Goal: Information Seeking & Learning: Learn about a topic

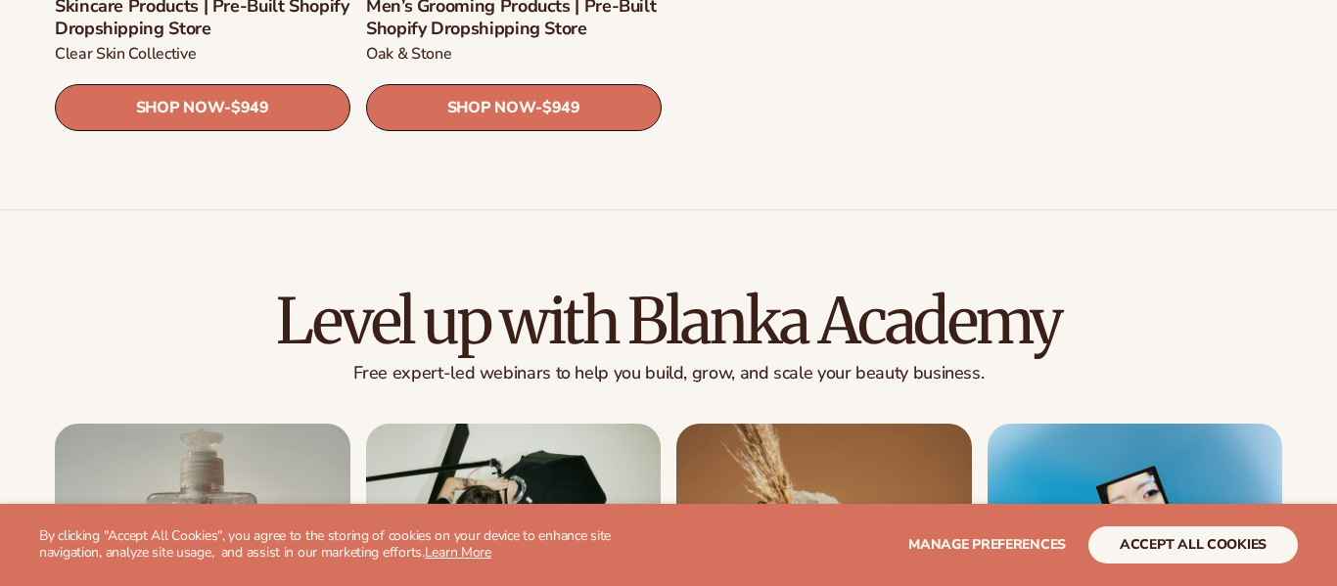
scroll to position [4298, 0]
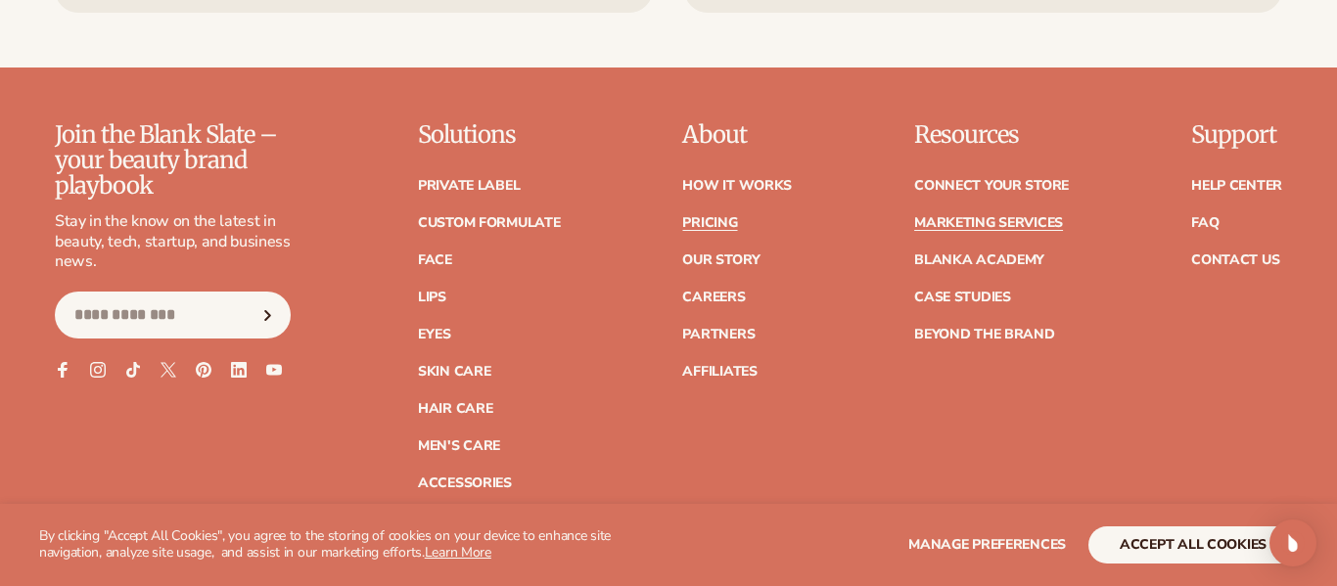
click at [732, 216] on link "Pricing" at bounding box center [709, 223] width 55 height 14
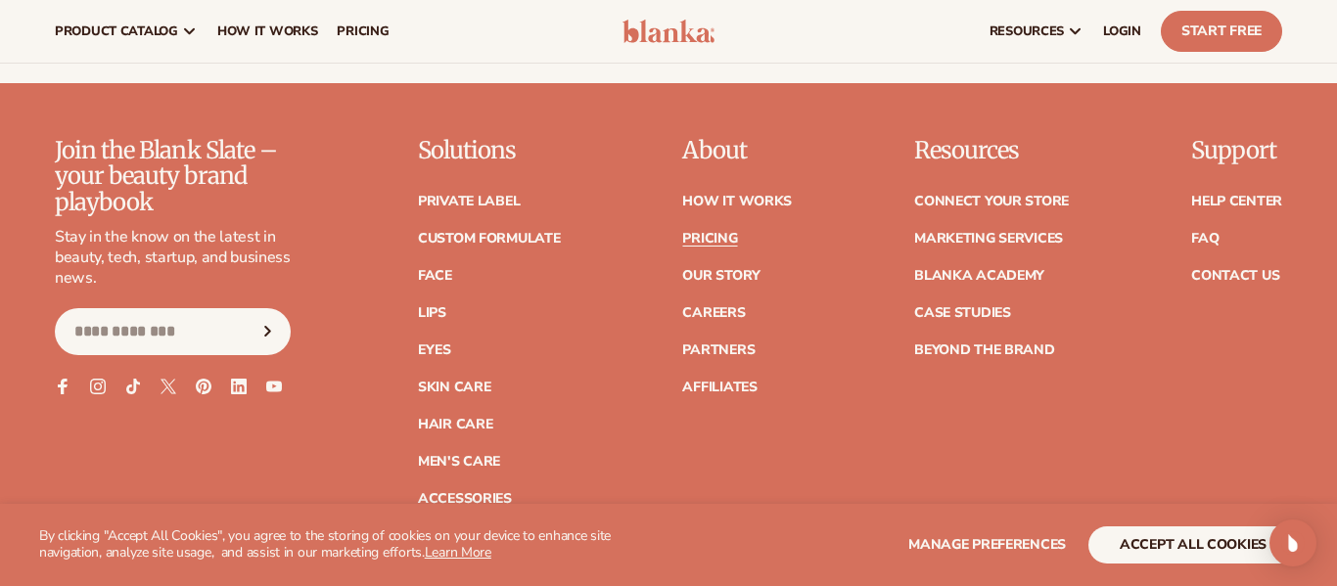
scroll to position [4001, 0]
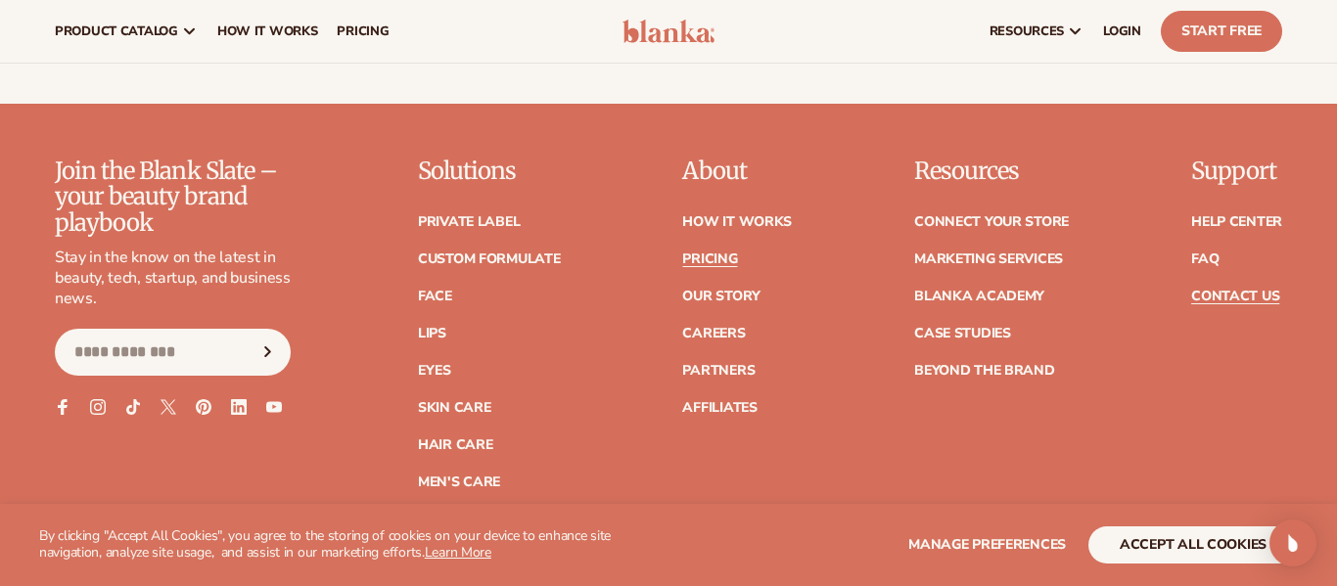
click at [1240, 290] on link "Contact Us" at bounding box center [1235, 297] width 88 height 14
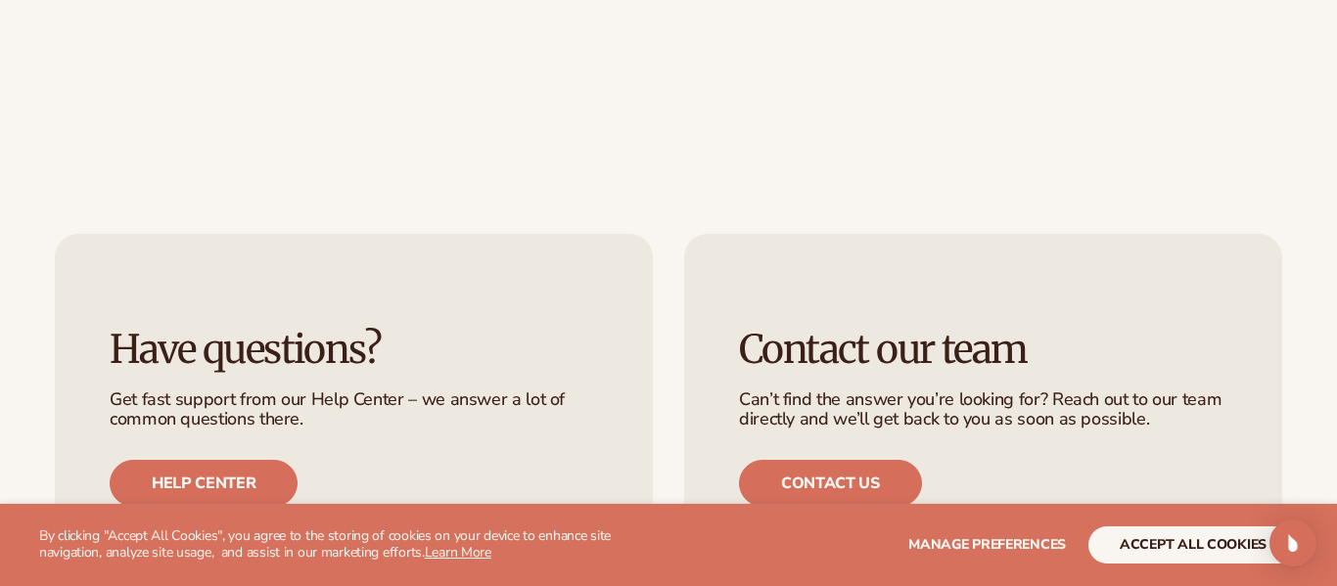
scroll to position [1290, 0]
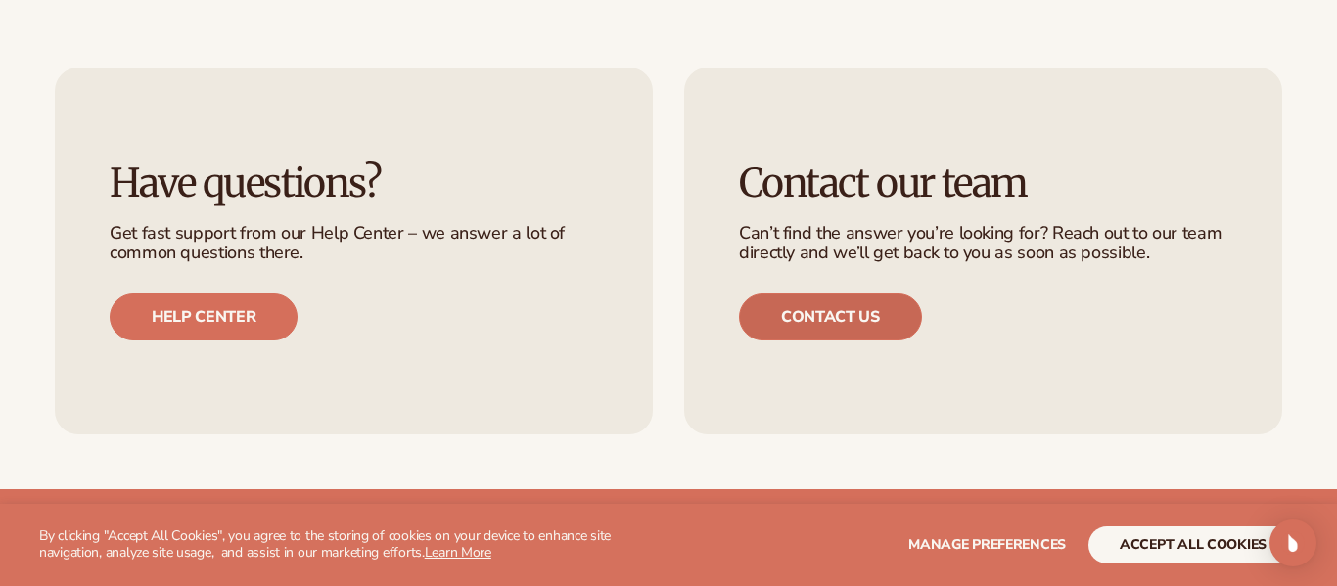
click at [884, 297] on link "Contact us" at bounding box center [830, 317] width 183 height 47
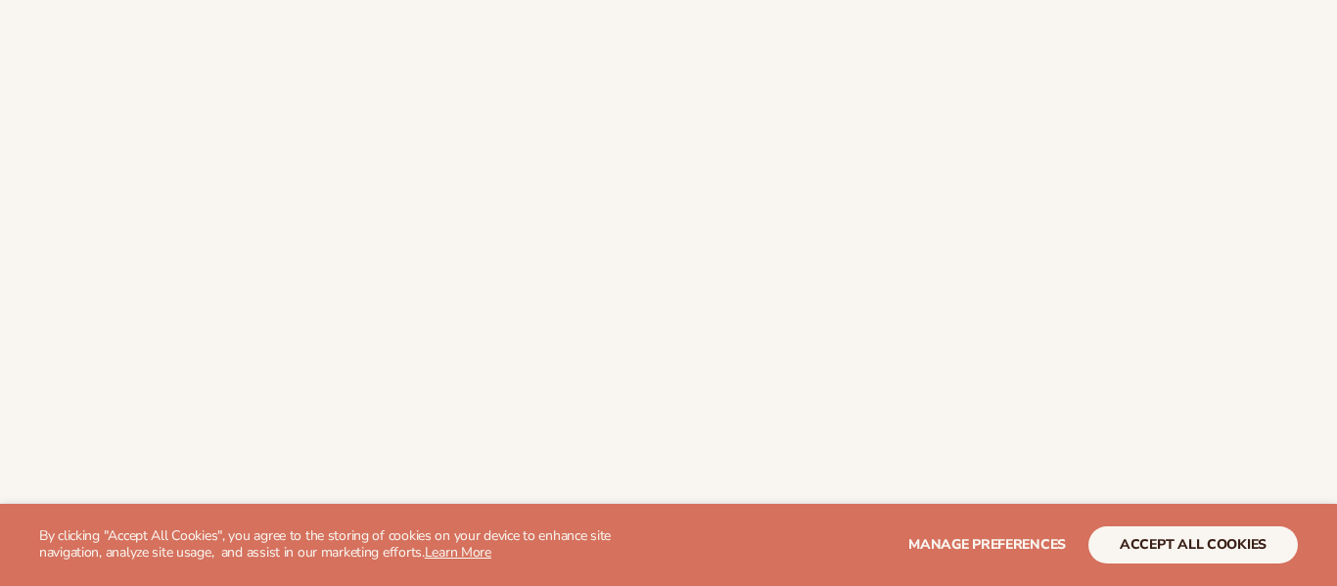
scroll to position [302, 0]
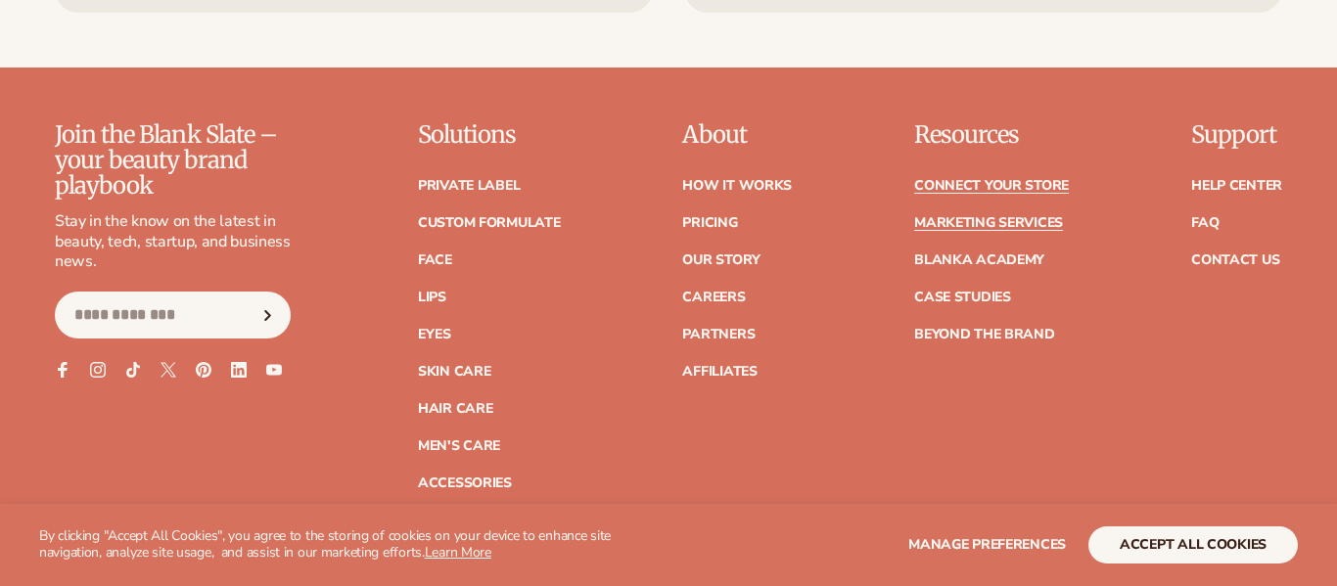
scroll to position [4298, 0]
click at [954, 253] on link "Blanka Academy" at bounding box center [979, 260] width 130 height 14
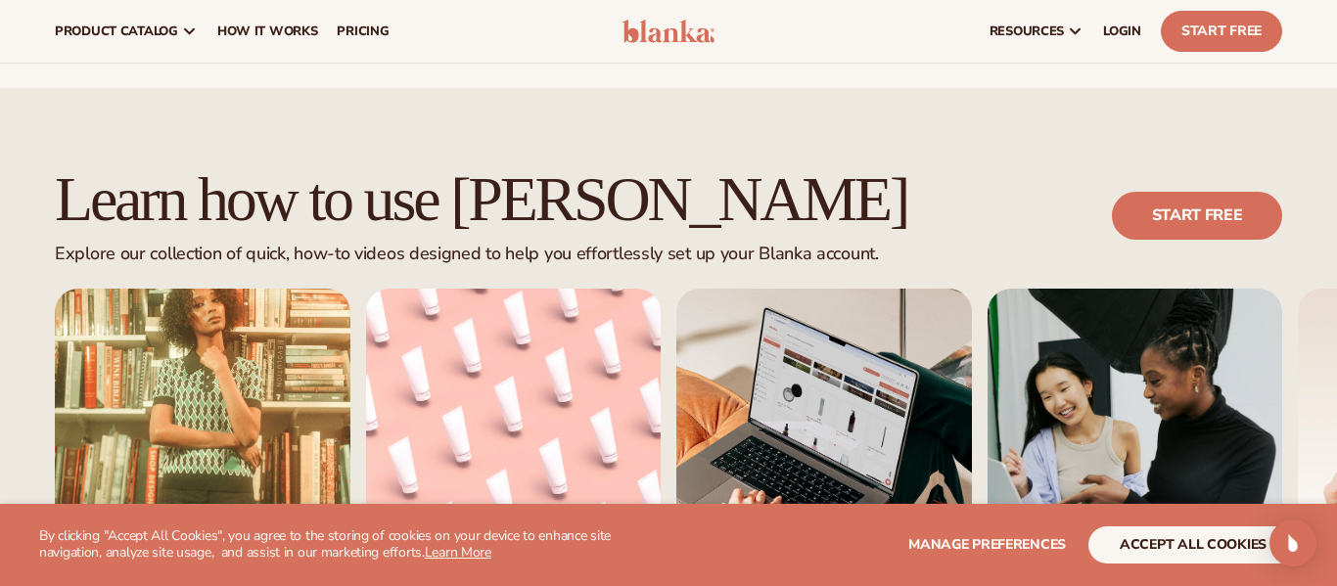
scroll to position [1075, 0]
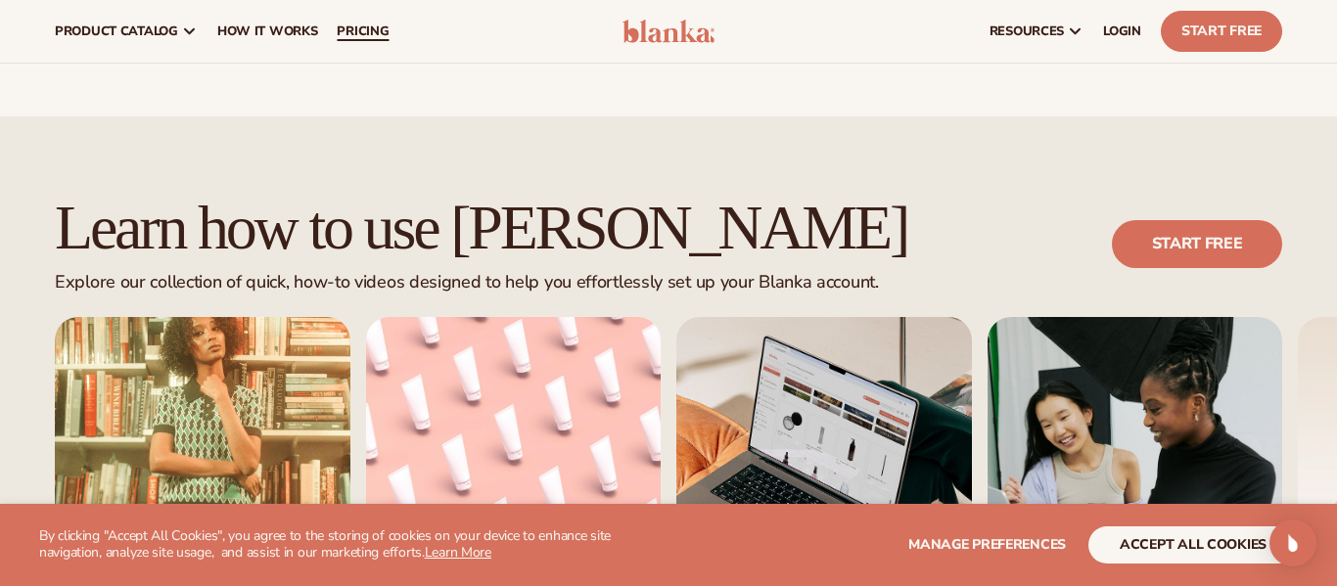
click at [373, 27] on span "pricing" at bounding box center [363, 31] width 52 height 16
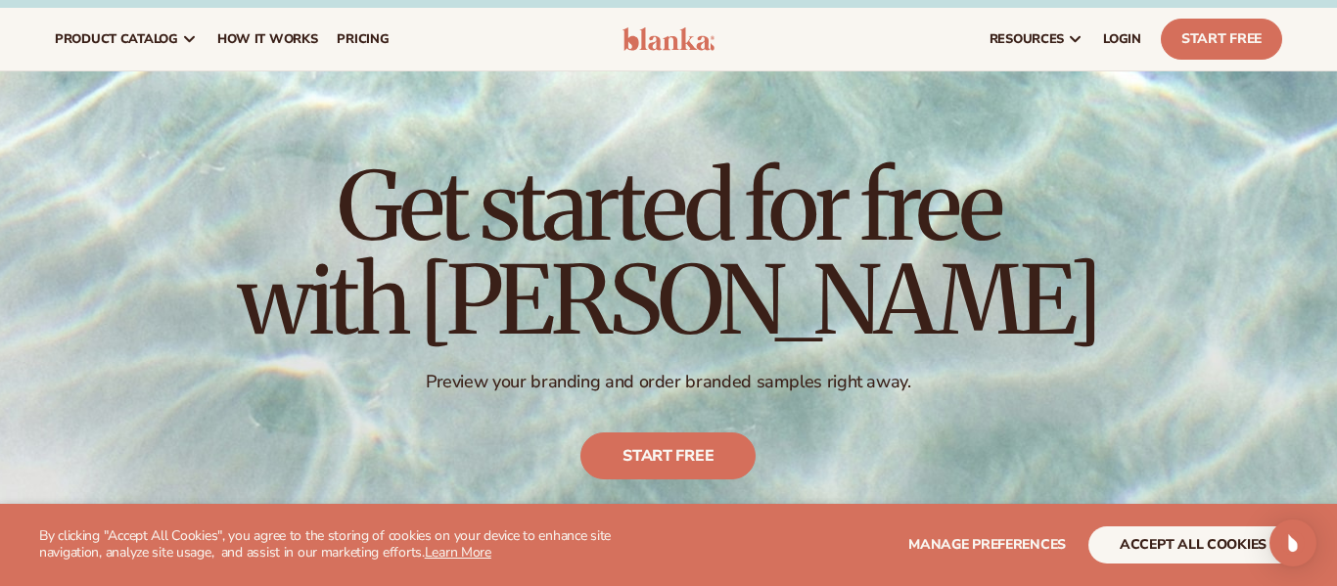
scroll to position [23, 0]
click at [1130, 40] on span "LOGIN" at bounding box center [1122, 40] width 38 height 16
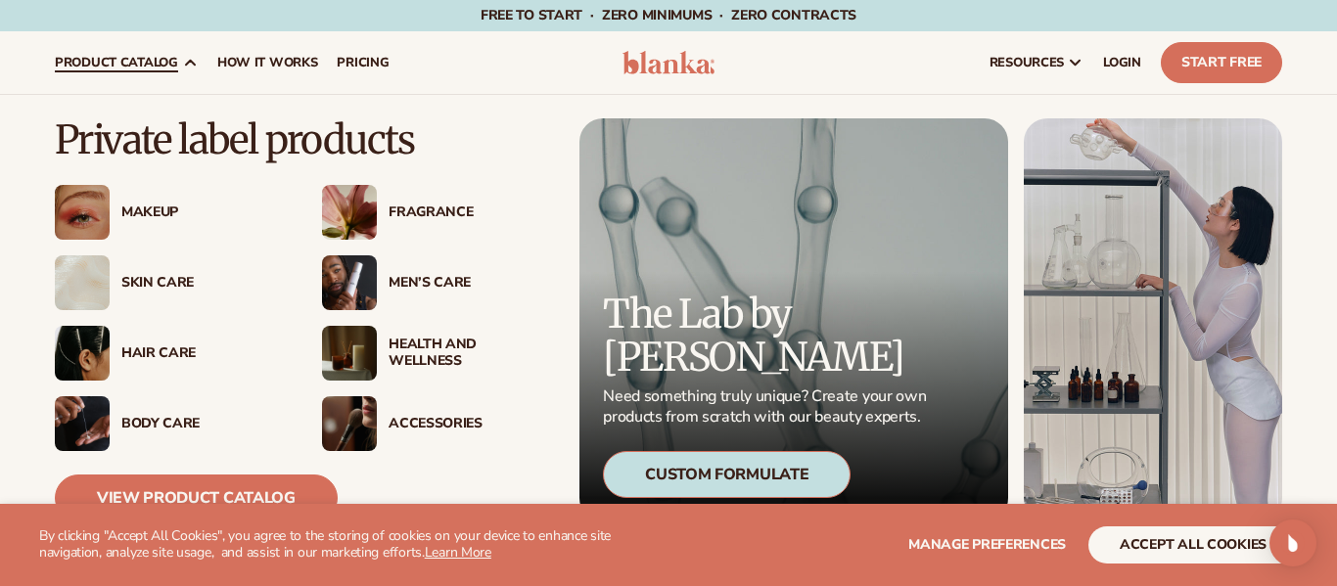
click at [79, 65] on span "product catalog" at bounding box center [116, 63] width 123 height 16
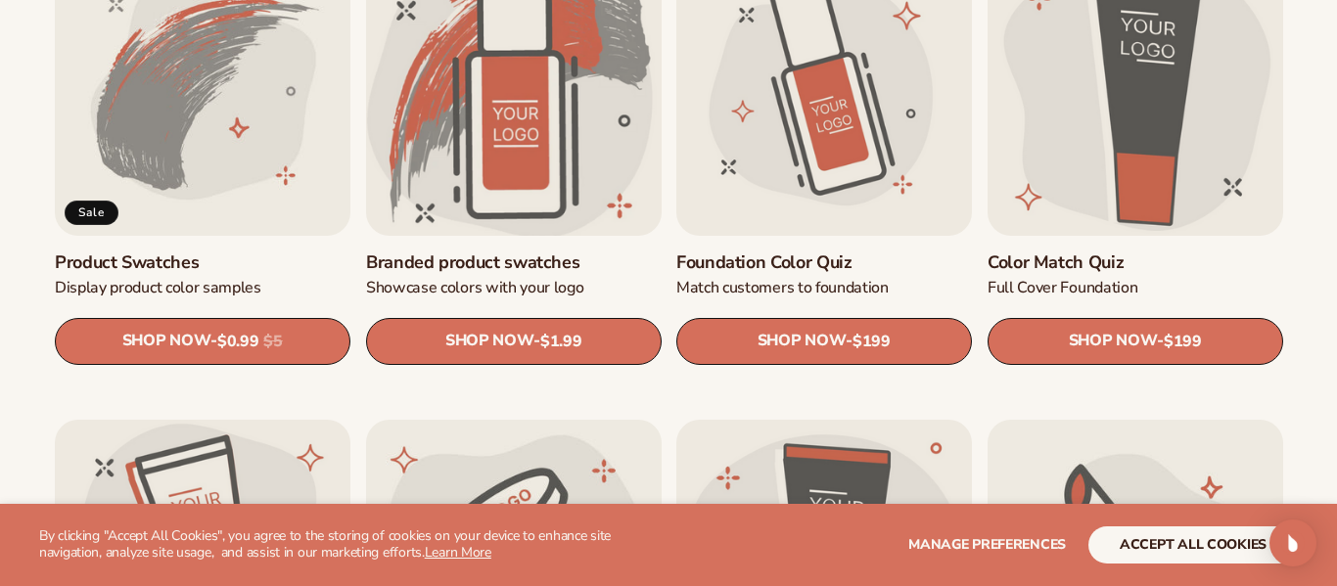
scroll to position [1238, 0]
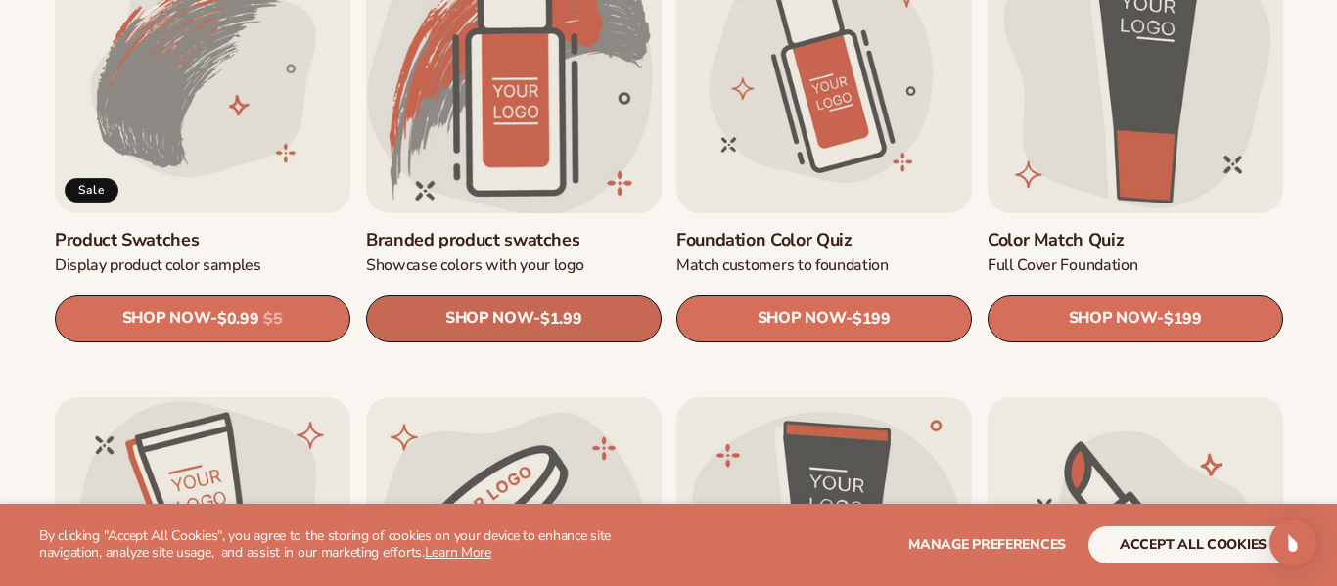
click at [501, 311] on span "SHOP NOW" at bounding box center [488, 318] width 88 height 19
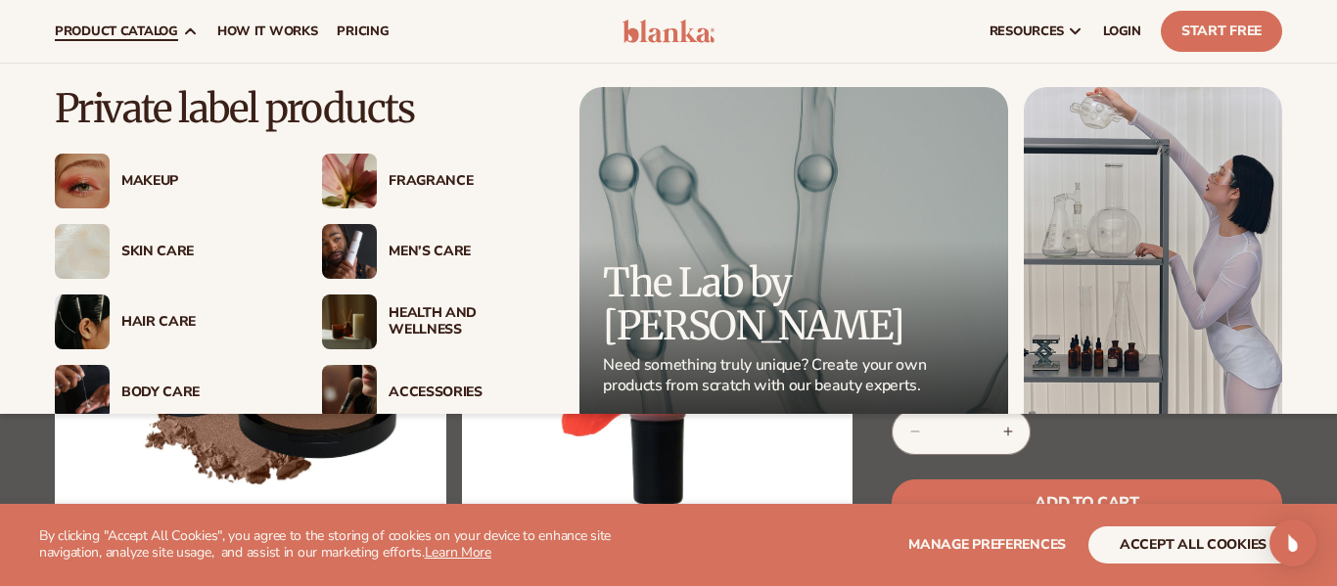
scroll to position [475, 0]
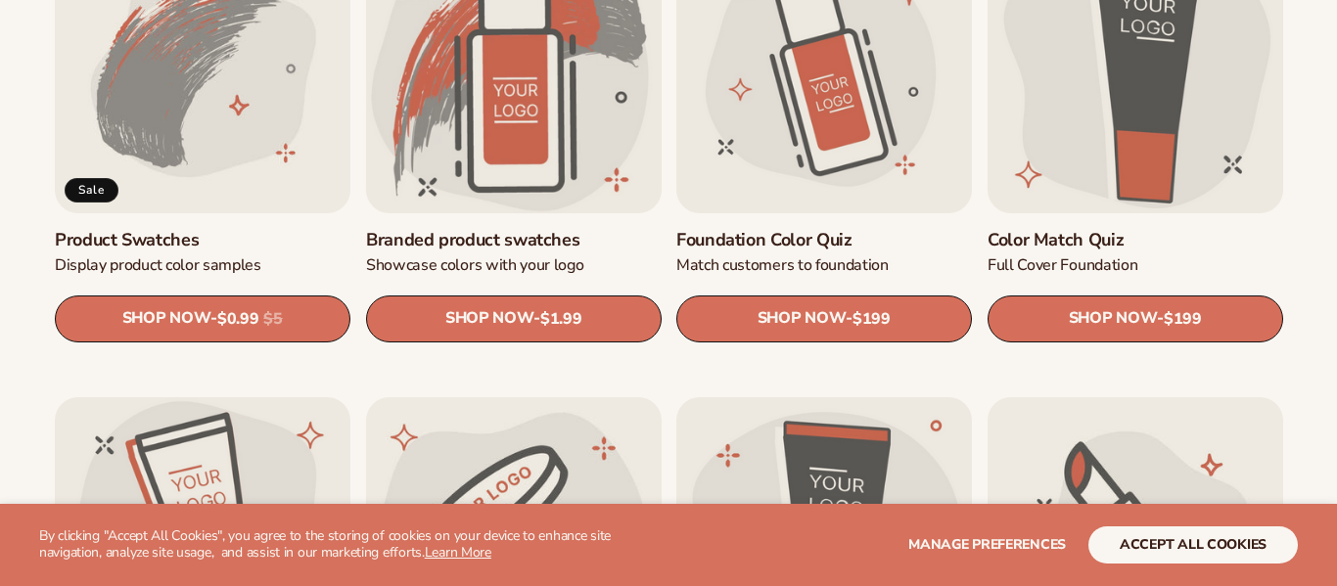
scroll to position [1238, 0]
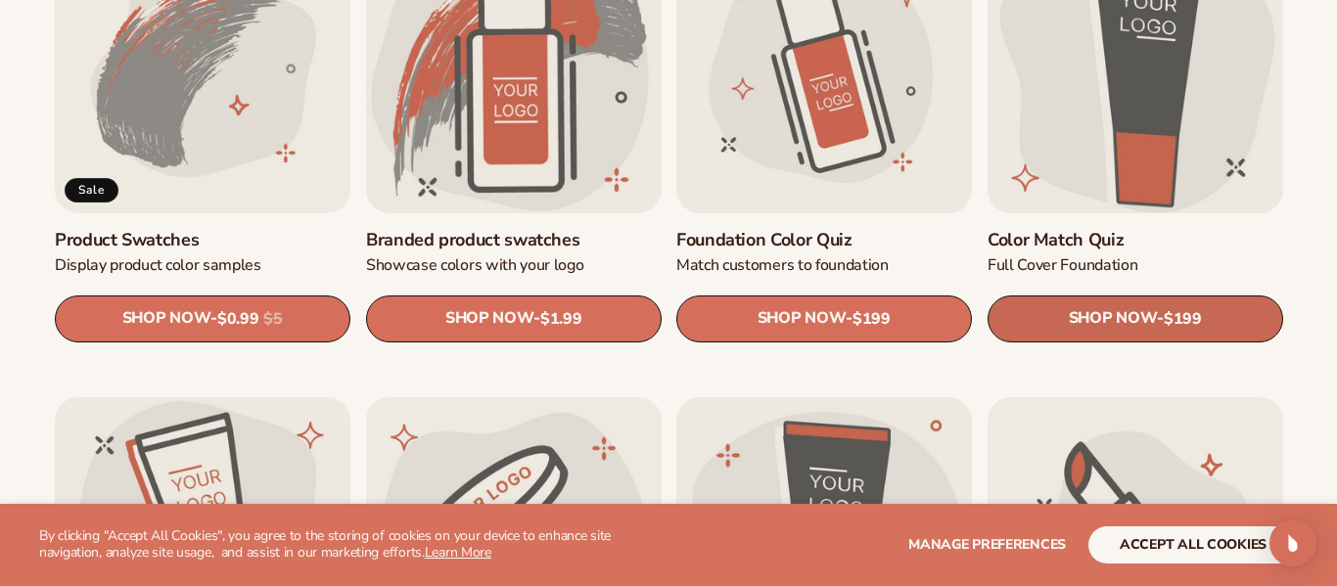
click at [1058, 318] on link "SHOP NOW - Regular price $199 Sale price $199 Regular price Unit price / per" at bounding box center [1135, 319] width 296 height 47
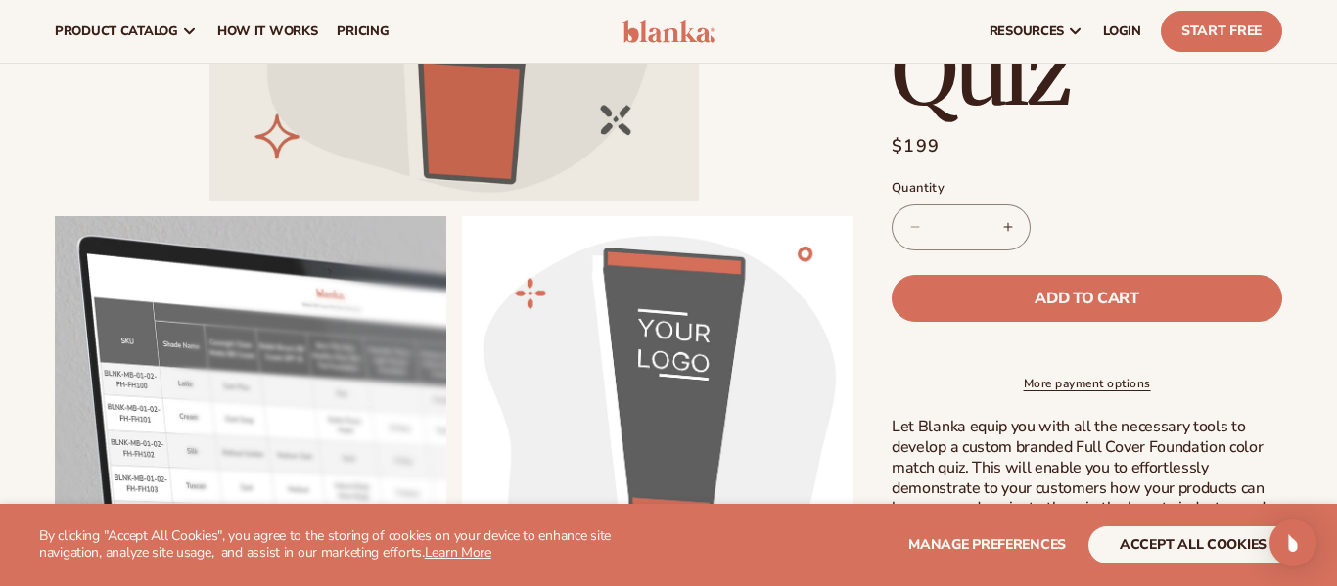
scroll to position [254, 0]
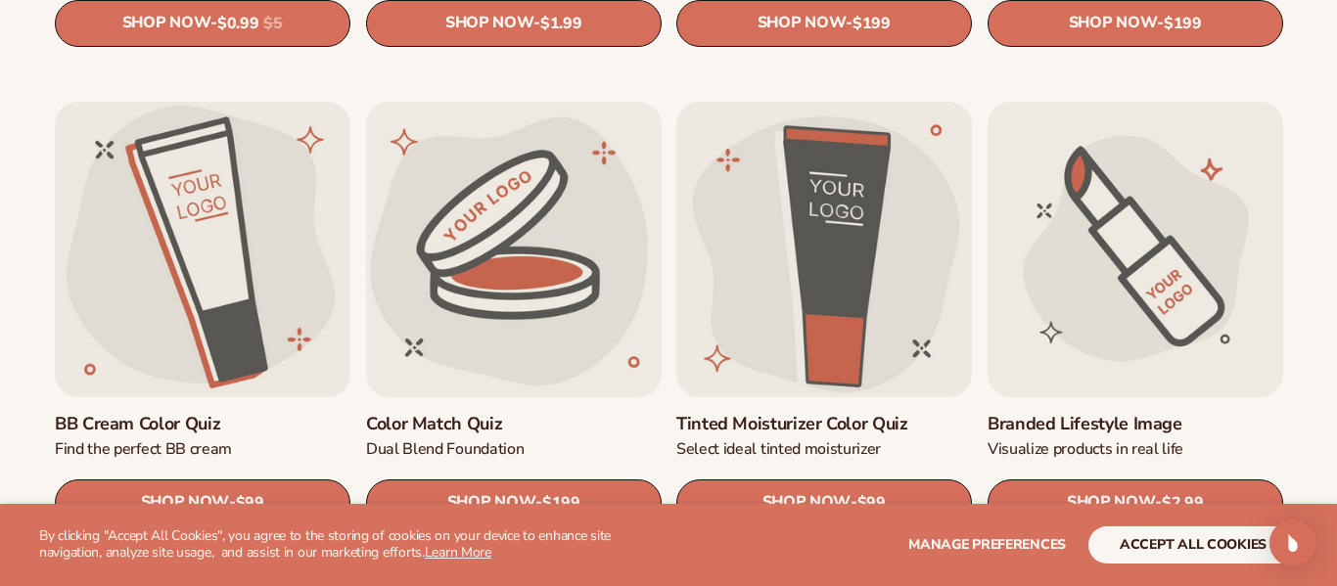
scroll to position [1609, 0]
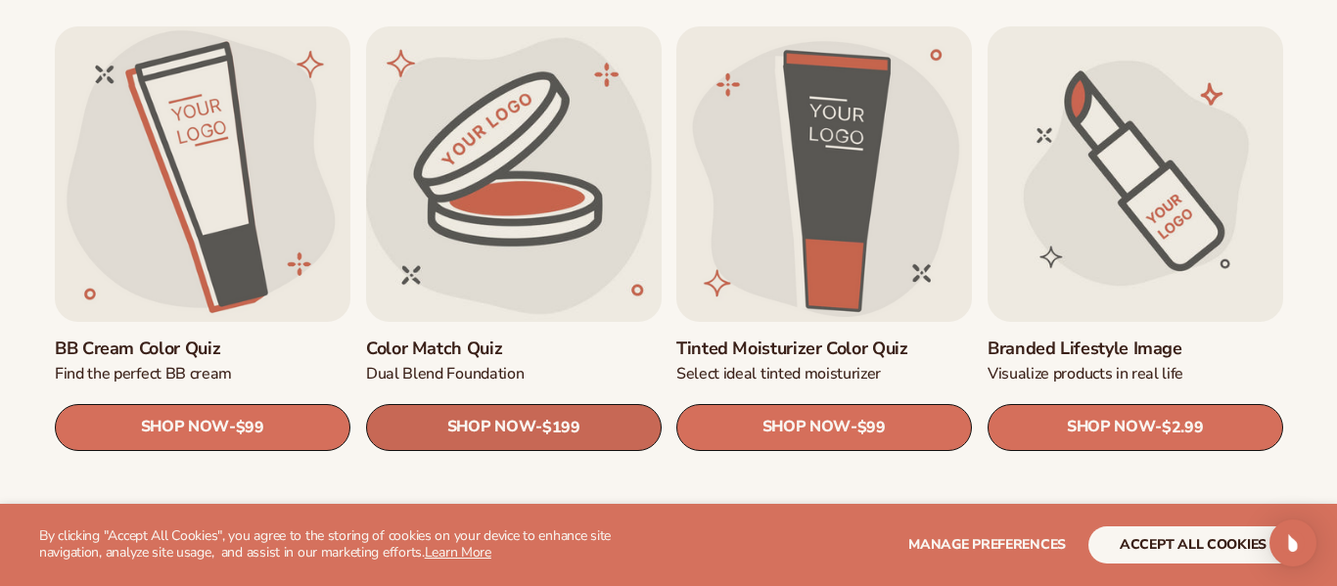
click at [477, 424] on span "SHOP NOW" at bounding box center [490, 427] width 88 height 19
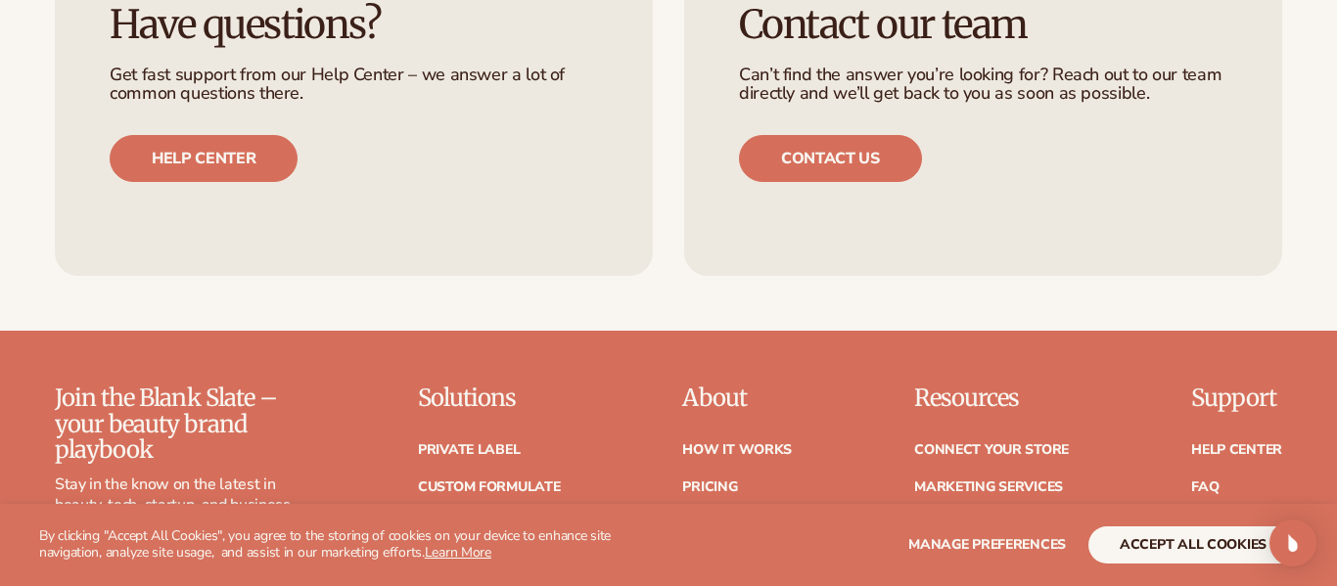
scroll to position [1226, 0]
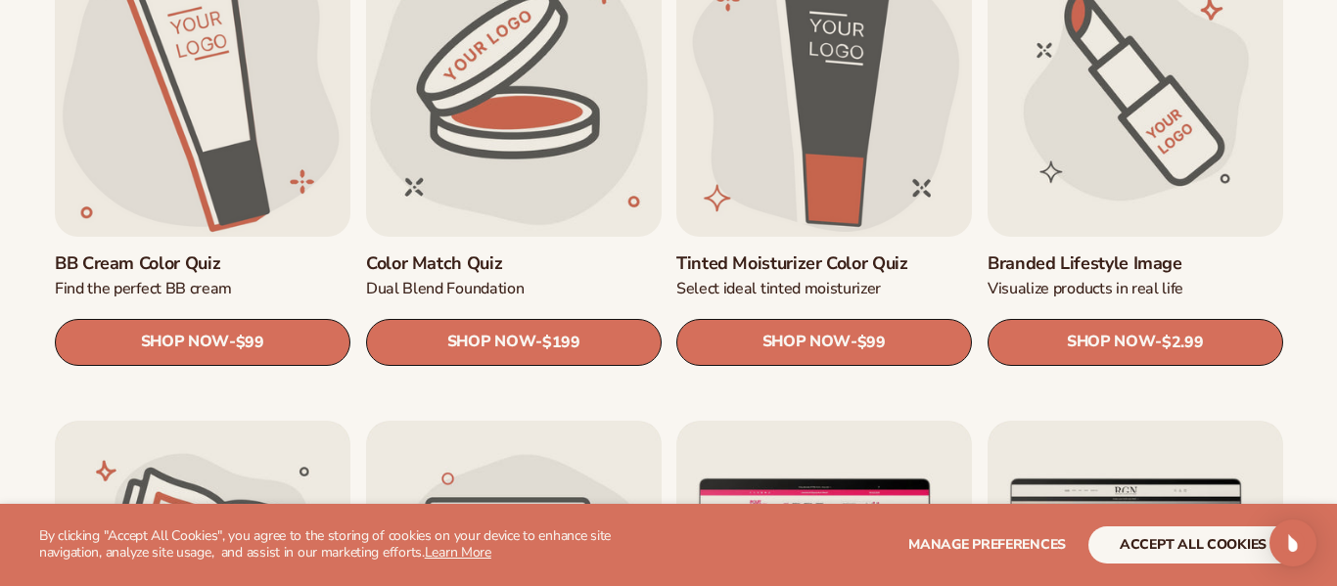
scroll to position [1817, 0]
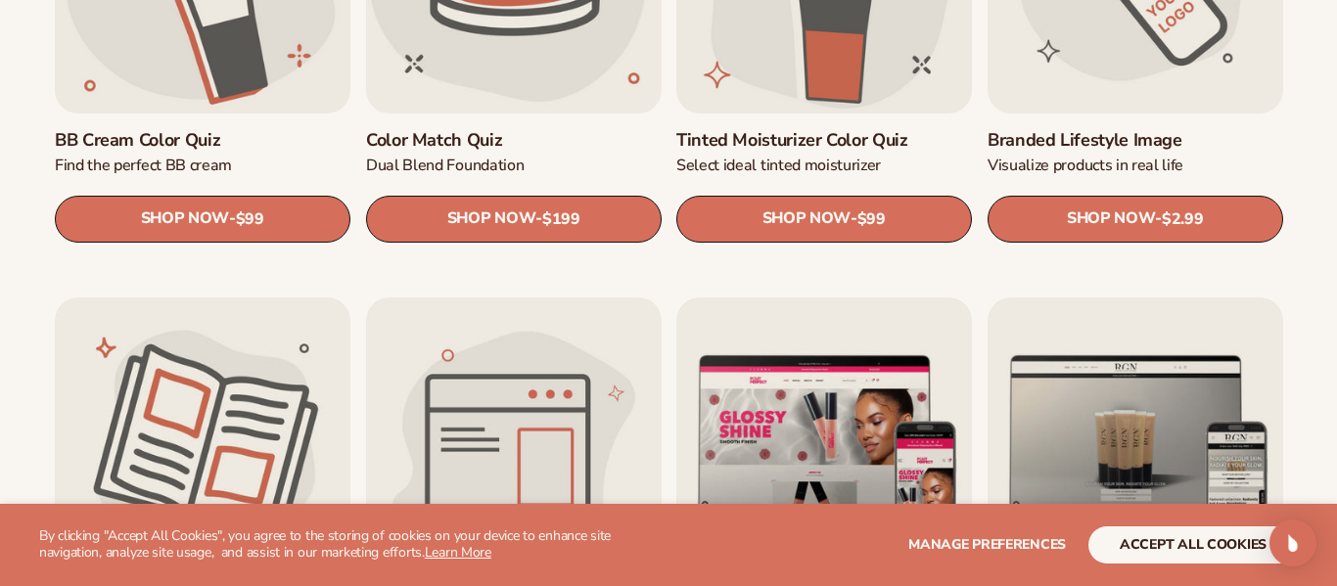
click at [1120, 128] on link "Branded Lifestyle Image" at bounding box center [1135, 139] width 296 height 23
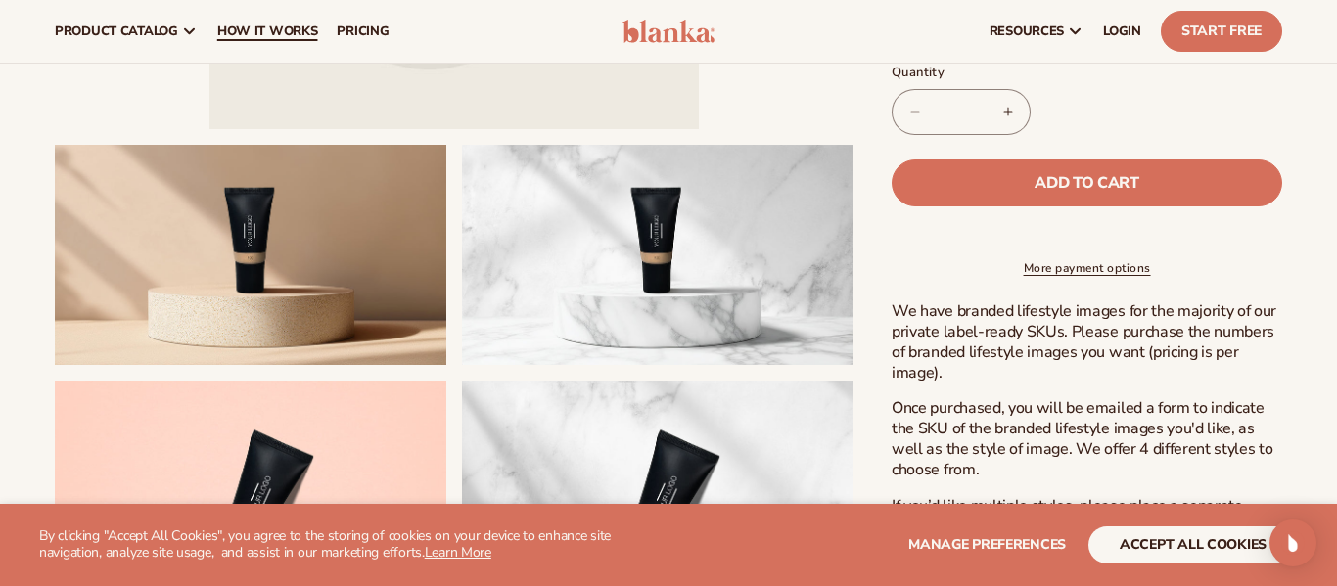
scroll to position [208, 0]
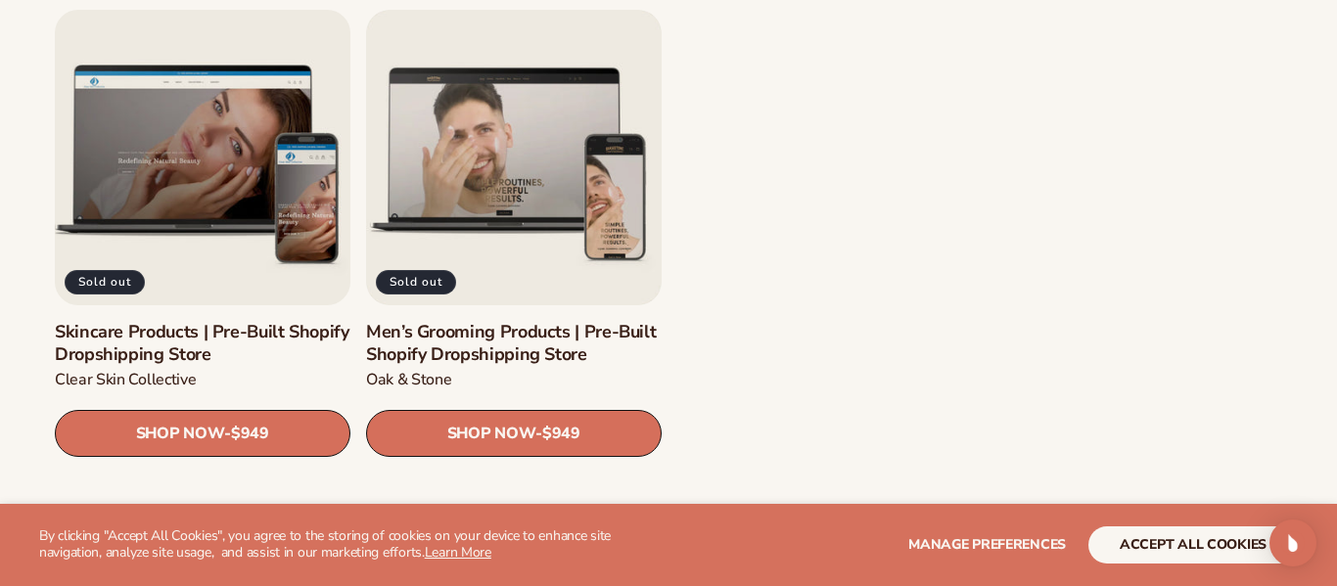
scroll to position [2654, 0]
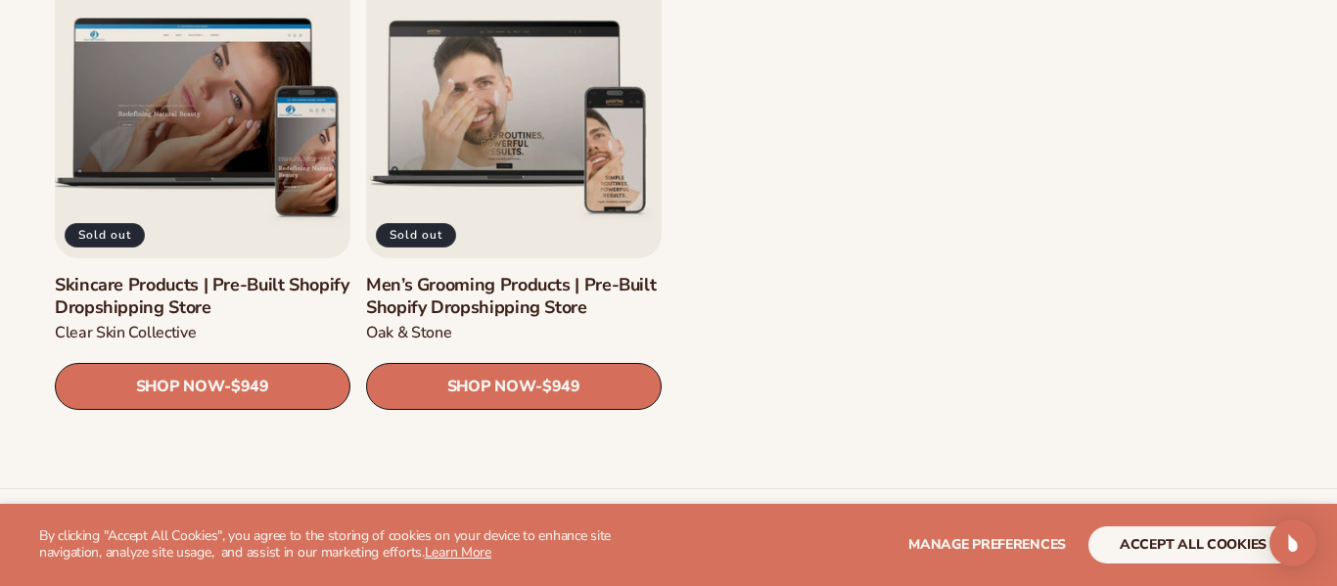
click at [226, 273] on link "Skincare Products | Pre-Built Shopify Dropshipping Store" at bounding box center [203, 296] width 296 height 46
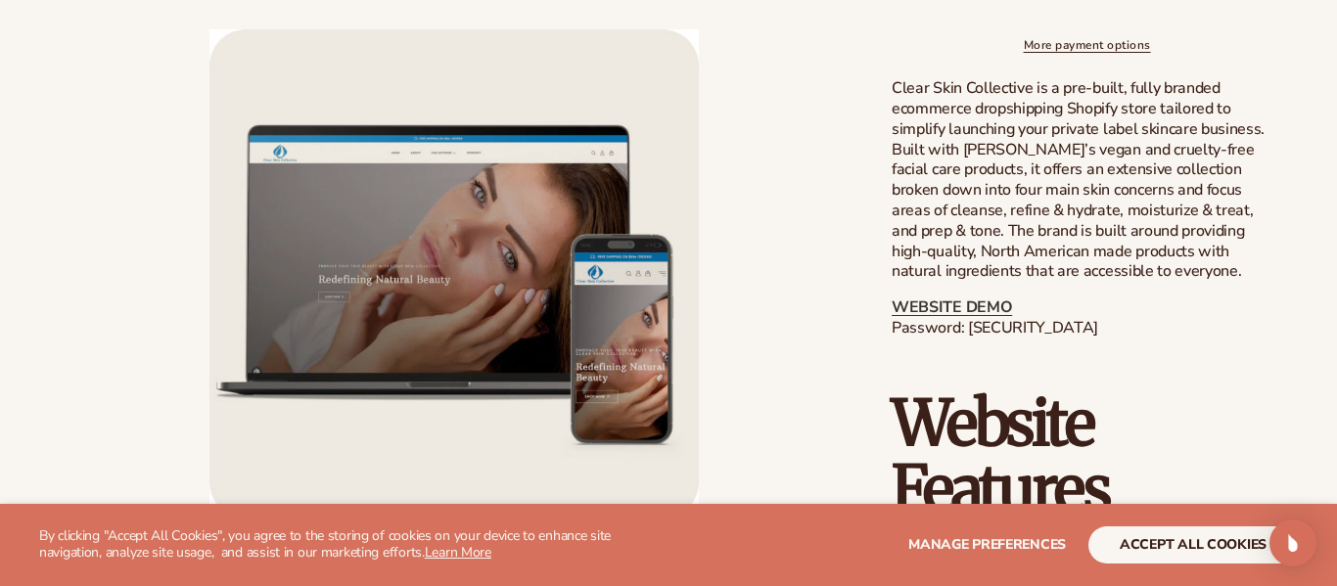
scroll to position [941, 0]
click at [953, 317] on link "WEBSITE DEMO" at bounding box center [952, 307] width 120 height 22
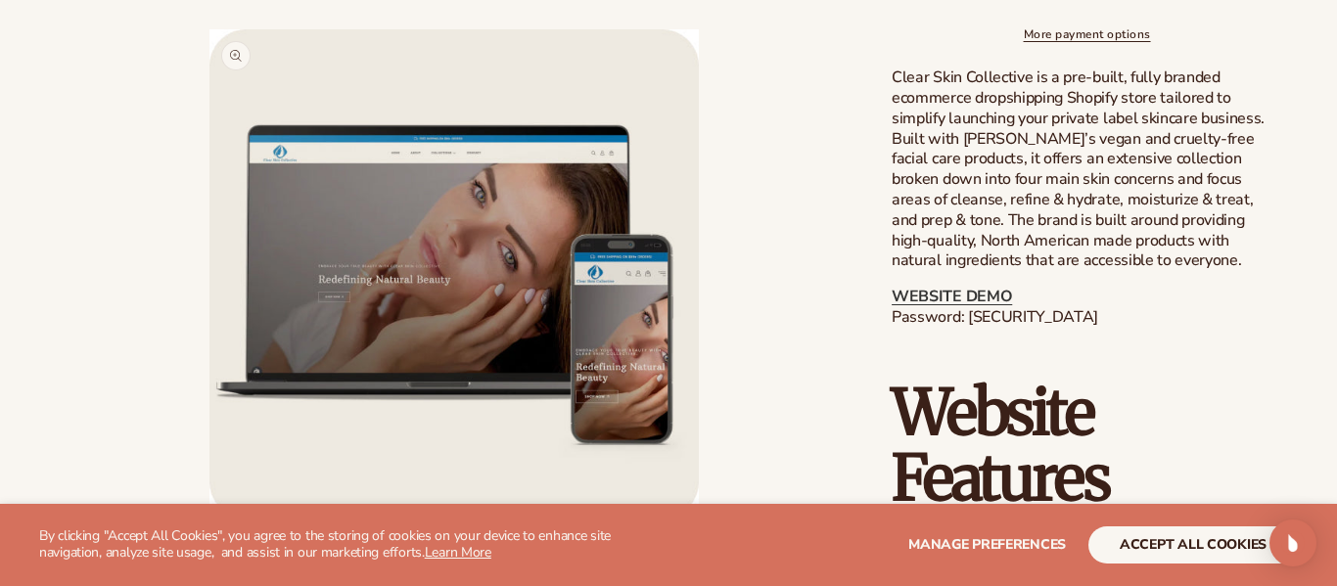
scroll to position [961, 0]
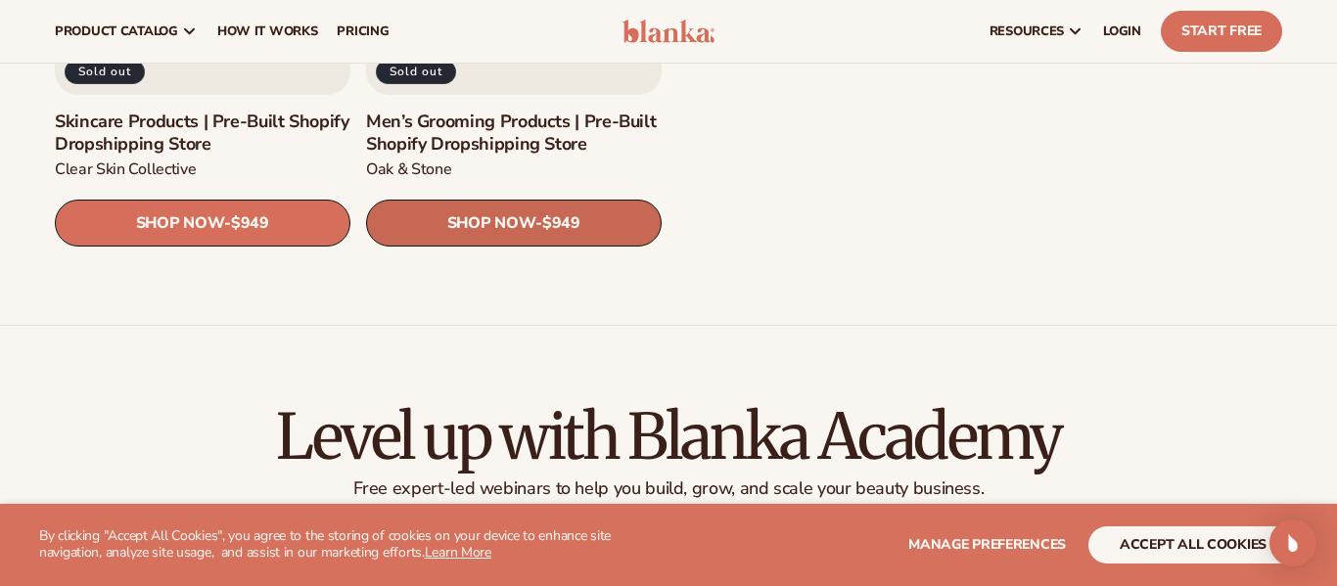
scroll to position [2817, 0]
click at [548, 233] on span "$949" at bounding box center [560, 224] width 38 height 19
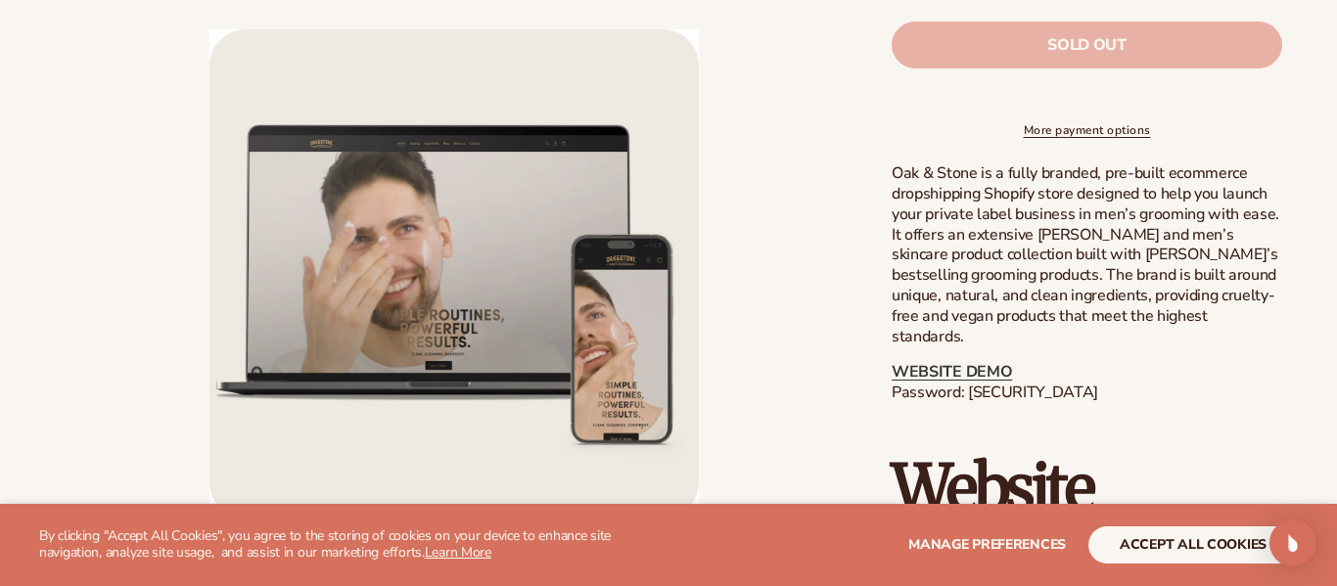
scroll to position [963, 0]
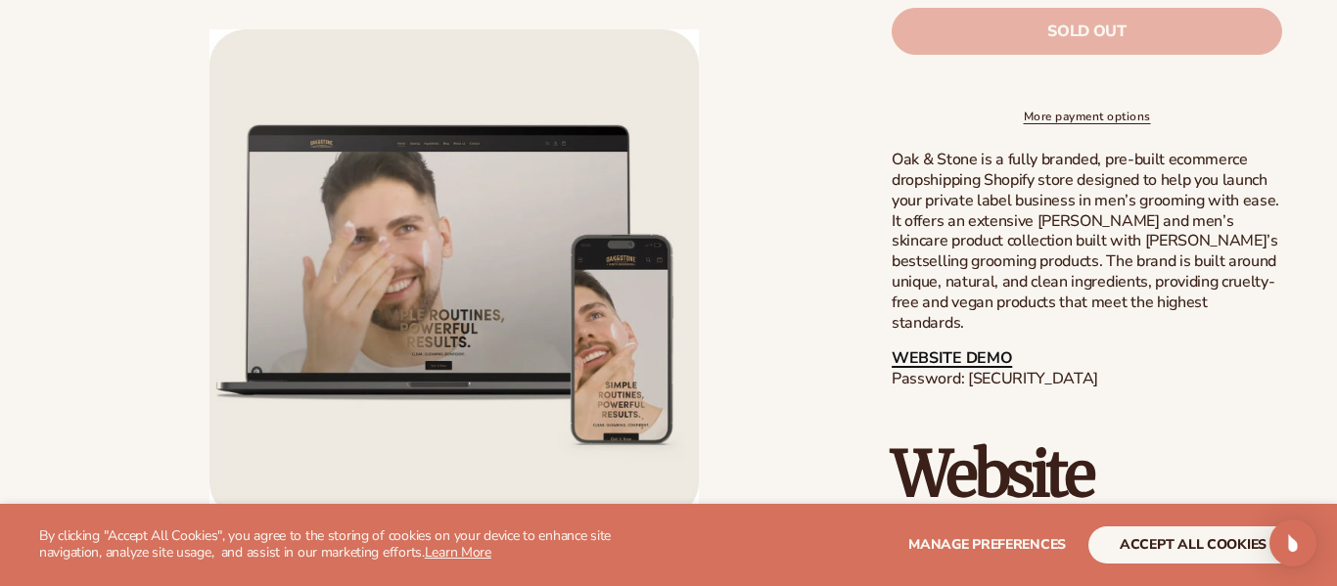
click at [958, 348] on link "WEBSITE DEMO" at bounding box center [952, 358] width 120 height 22
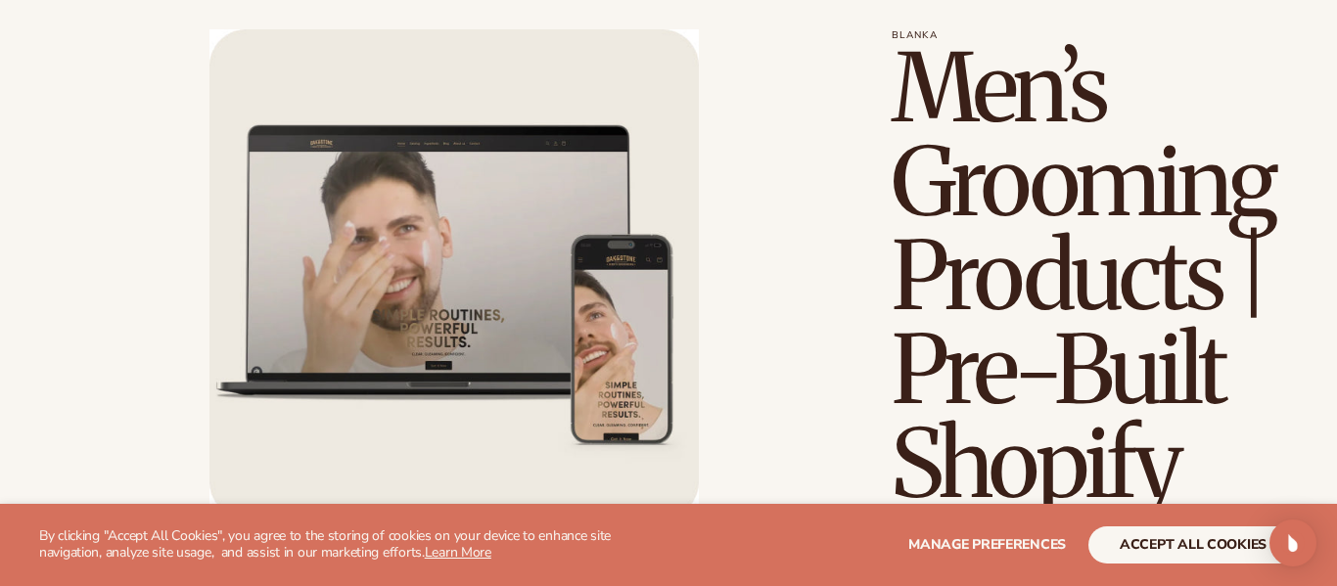
scroll to position [118, 0]
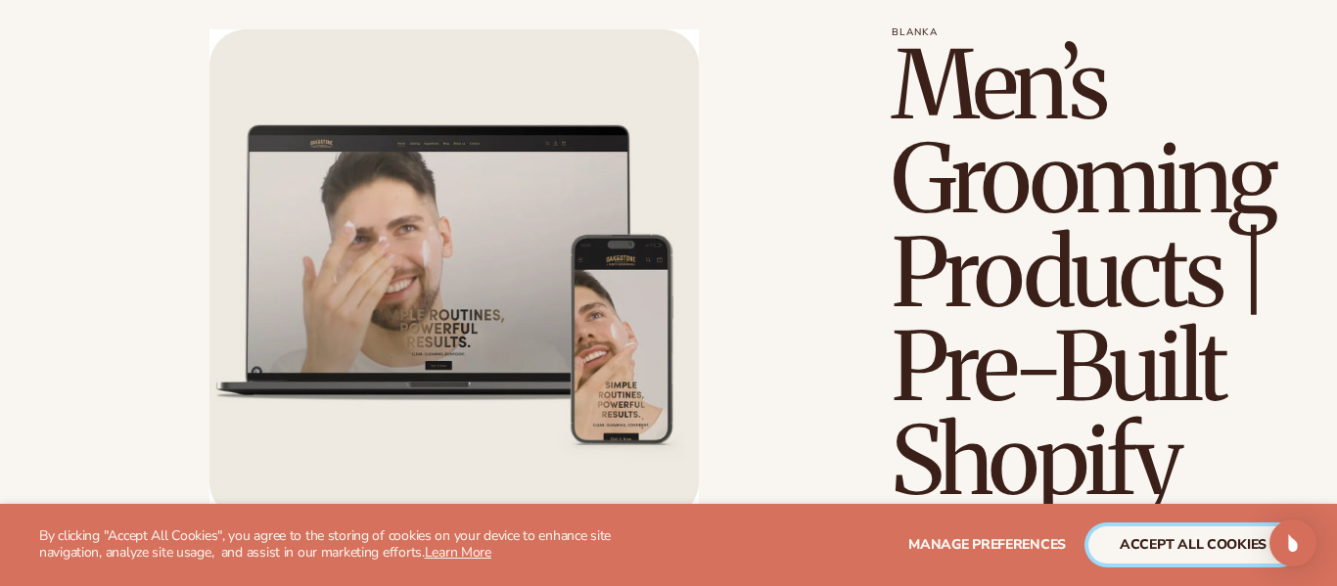
click at [1167, 552] on button "accept all cookies" at bounding box center [1192, 545] width 209 height 37
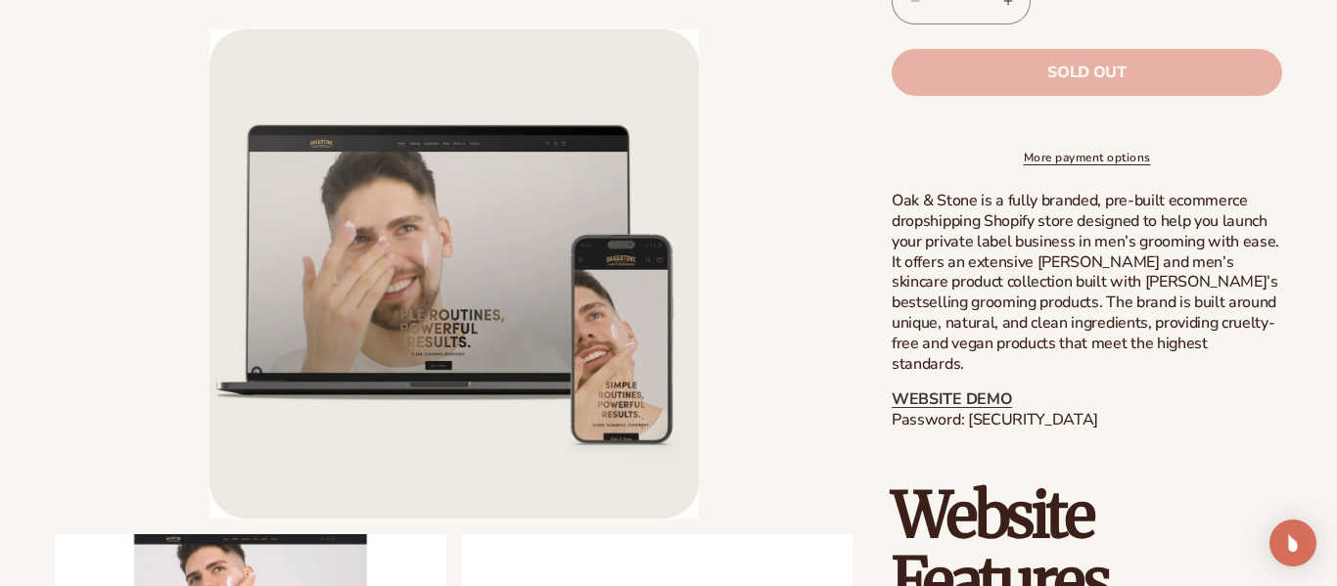
scroll to position [930, 0]
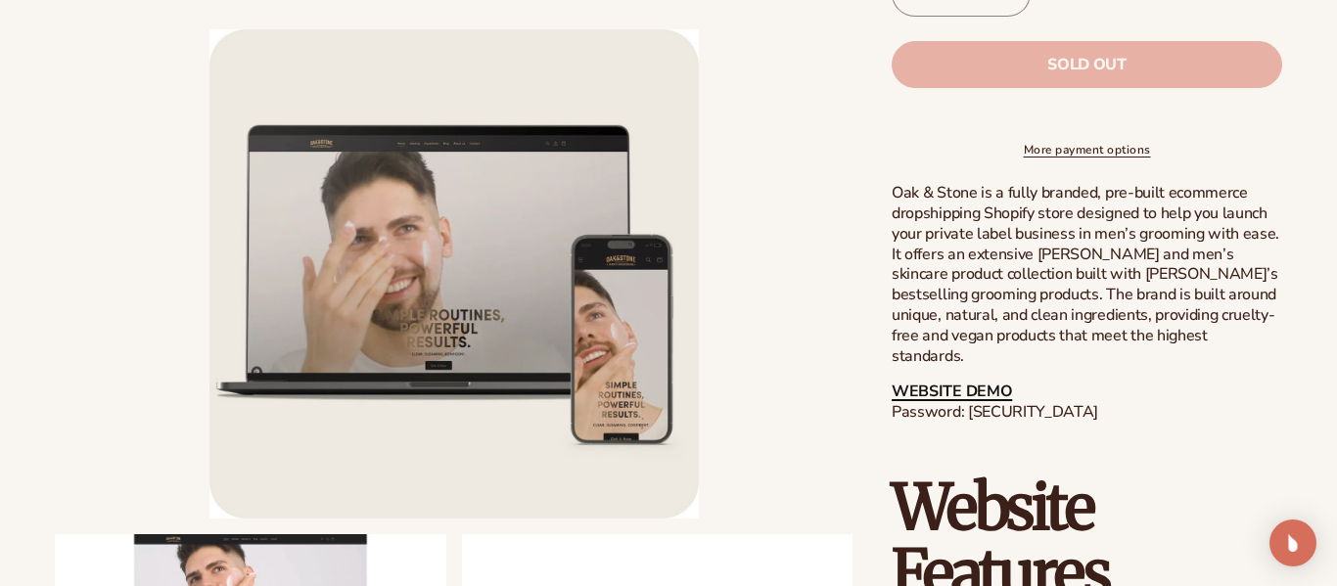
click at [980, 382] on link "WEBSITE DEMO" at bounding box center [952, 392] width 120 height 22
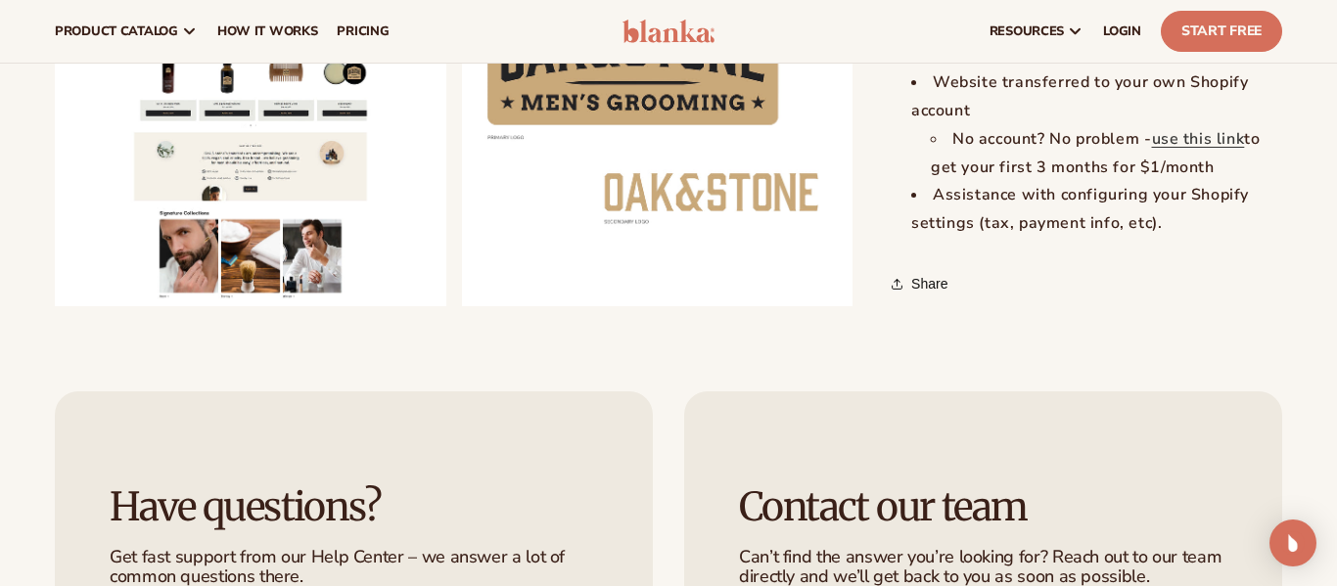
scroll to position [2231, 0]
